Goal: Information Seeking & Learning: Learn about a topic

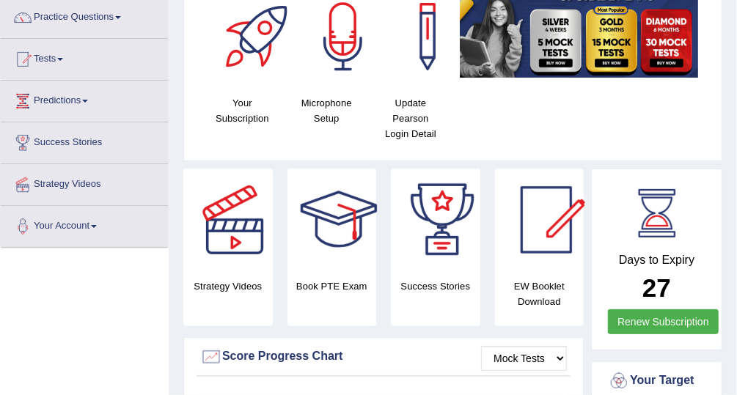
scroll to position [114, 0]
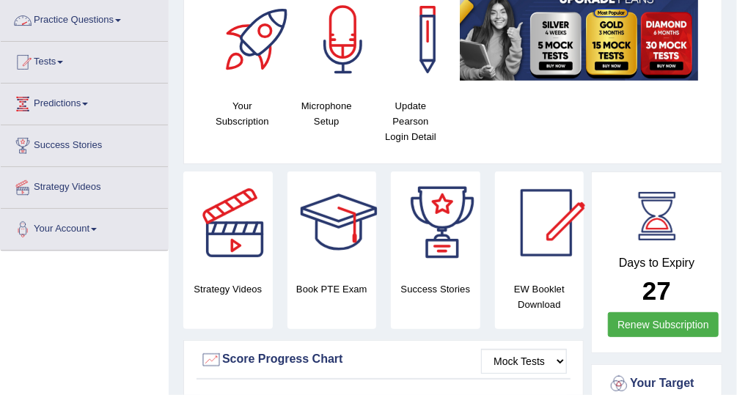
click at [86, 20] on link "Practice Questions" at bounding box center [84, 18] width 167 height 37
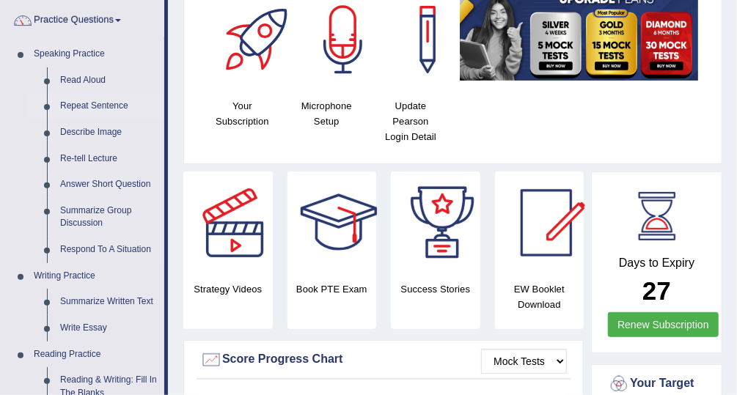
click at [116, 104] on link "Repeat Sentence" at bounding box center [109, 106] width 111 height 26
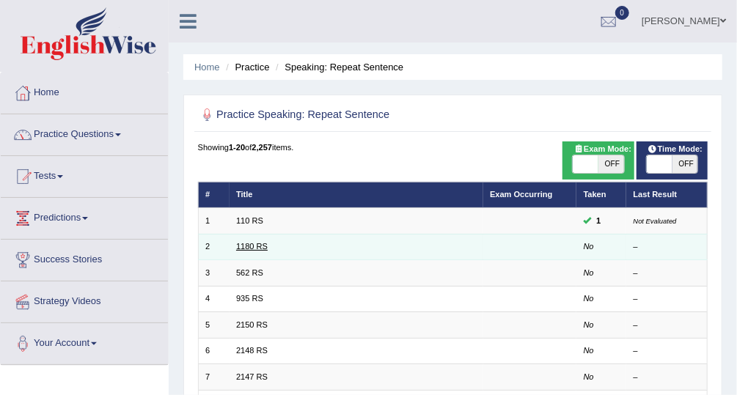
click at [249, 243] on link "1180 RS" at bounding box center [252, 246] width 32 height 9
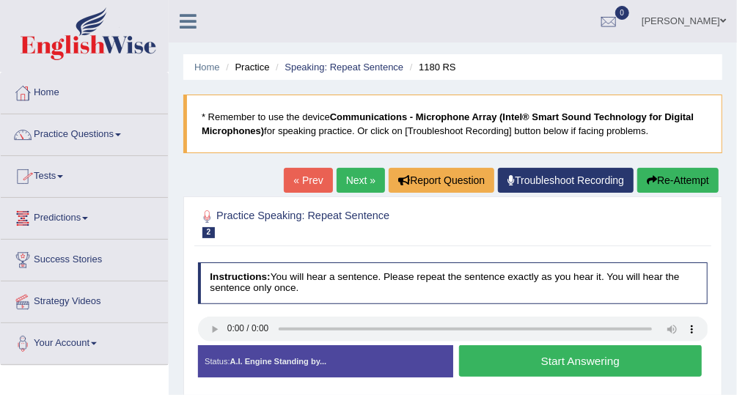
click at [57, 216] on link "Predictions" at bounding box center [84, 216] width 167 height 37
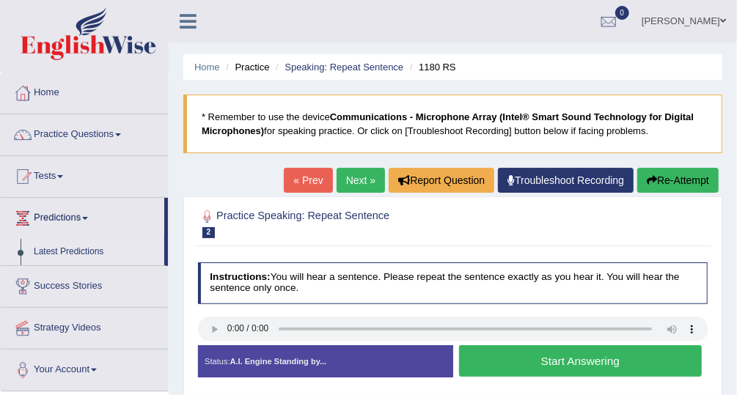
click at [73, 249] on link "Latest Predictions" at bounding box center [95, 252] width 137 height 26
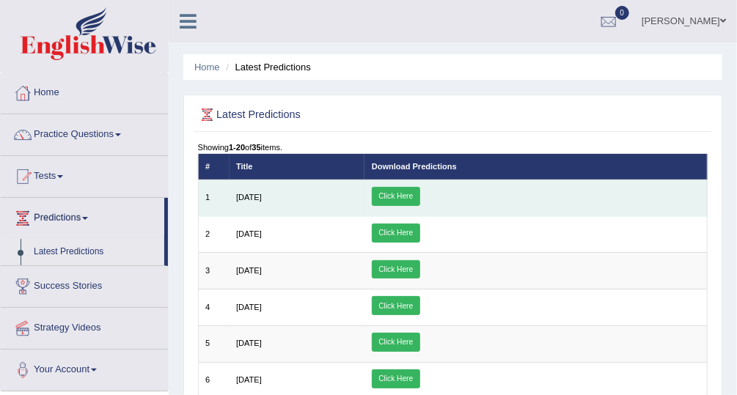
click at [420, 192] on link "Click Here" at bounding box center [396, 196] width 48 height 19
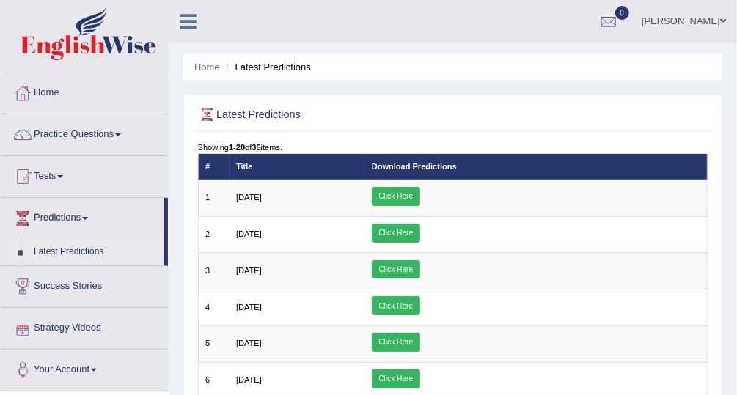
click at [96, 325] on link "Strategy Videos" at bounding box center [84, 326] width 167 height 37
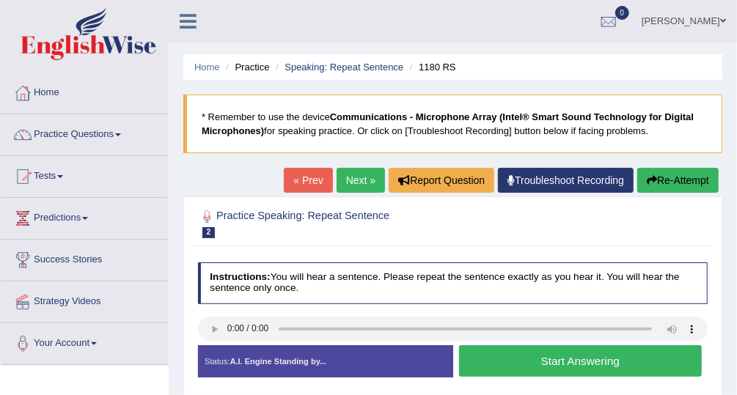
click at [100, 132] on link "Practice Questions" at bounding box center [84, 132] width 167 height 37
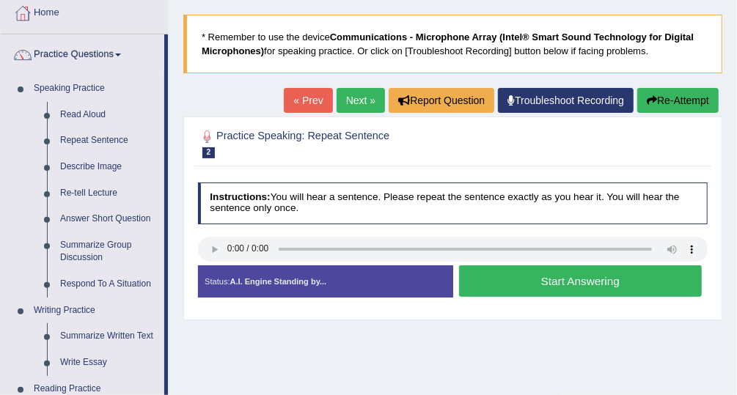
scroll to position [83, 0]
